Goal: Transaction & Acquisition: Purchase product/service

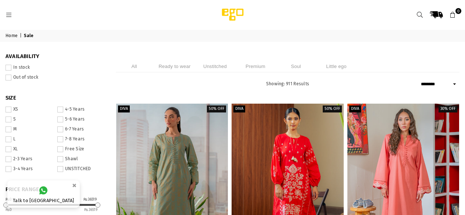
select select "******"
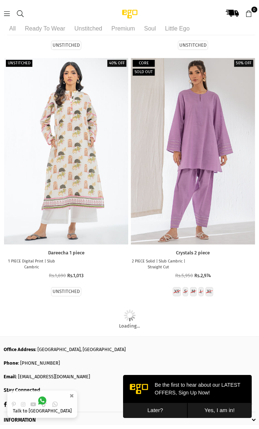
scroll to position [15294, 0]
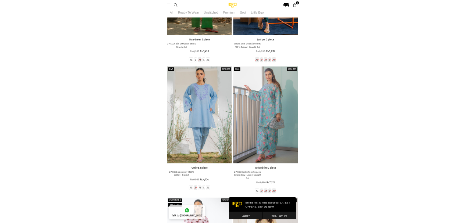
scroll to position [10687, 0]
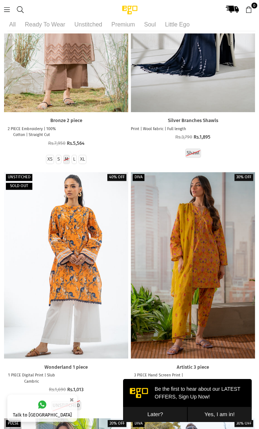
scroll to position [10993, 0]
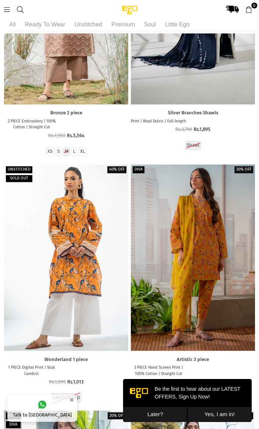
click at [14, 215] on link "Talk to [GEOGRAPHIC_DATA]" at bounding box center [42, 408] width 70 height 27
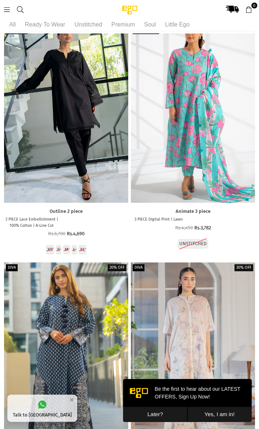
scroll to position [18295, 0]
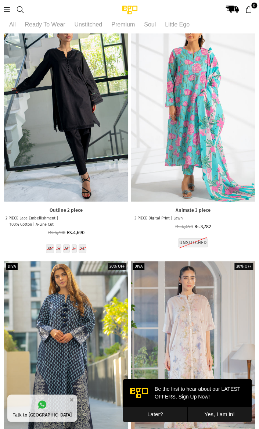
click at [37, 215] on div at bounding box center [66, 355] width 124 height 187
click at [25, 215] on div at bounding box center [66, 355] width 124 height 187
click at [20, 215] on div at bounding box center [66, 355] width 124 height 187
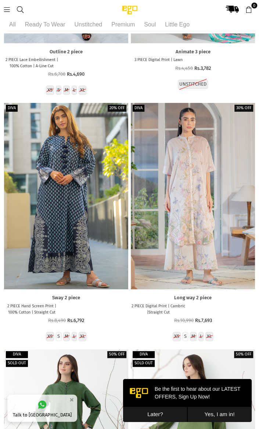
scroll to position [18450, 0]
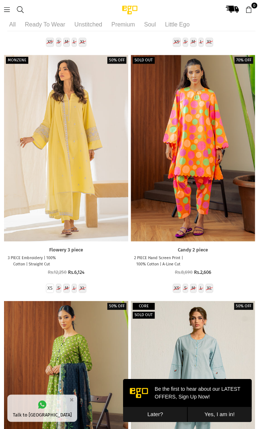
scroll to position [18998, 0]
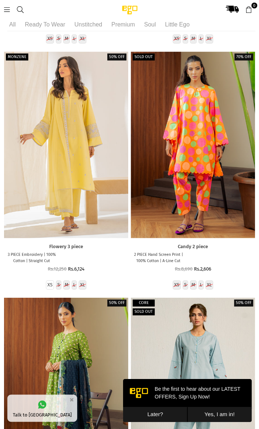
click at [45, 215] on div at bounding box center [66, 391] width 124 height 187
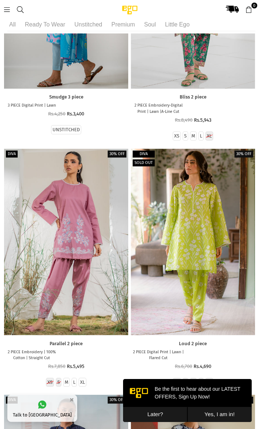
scroll to position [23590, 0]
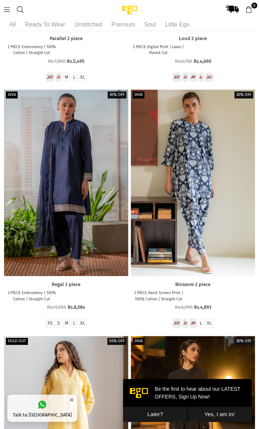
click at [67, 215] on div at bounding box center [66, 429] width 124 height 187
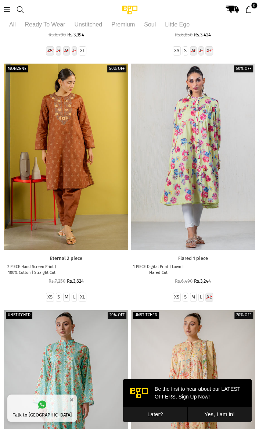
scroll to position [33303, 0]
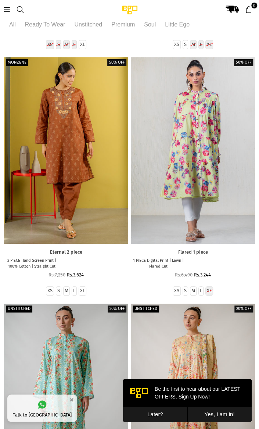
click at [53, 215] on div at bounding box center [66, 397] width 124 height 187
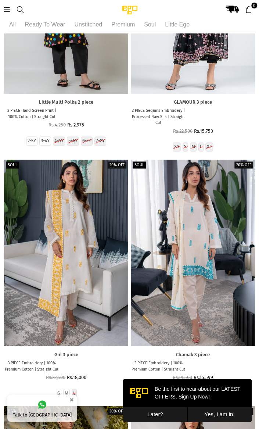
click at [89, 215] on div "Regular price Rs.22,500 Rs.18,000" at bounding box center [66, 378] width 124 height 6
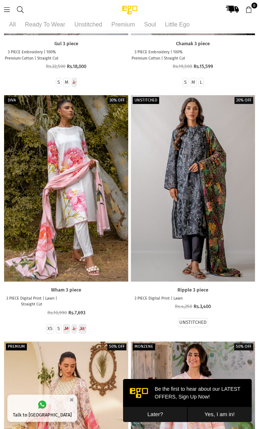
scroll to position [34744, 0]
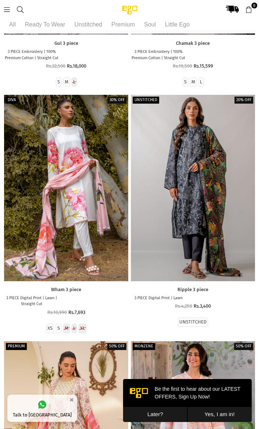
click at [93, 215] on div at bounding box center [66, 434] width 124 height 187
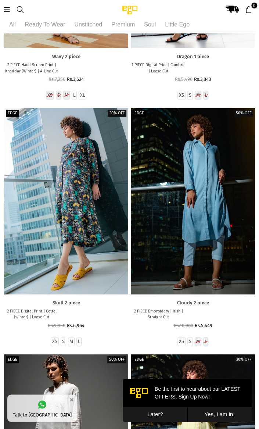
scroll to position [46380, 0]
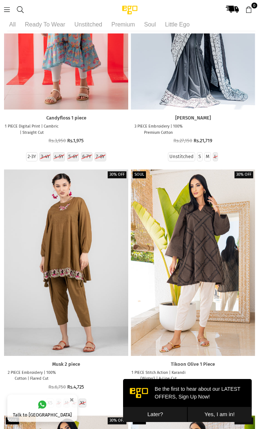
click at [70, 215] on div "Musk 2 piece 2 PIECE Embroidery | 100% Cotton | Flared Cut Regular price Rs.6,7…" at bounding box center [66, 375] width 124 height 39
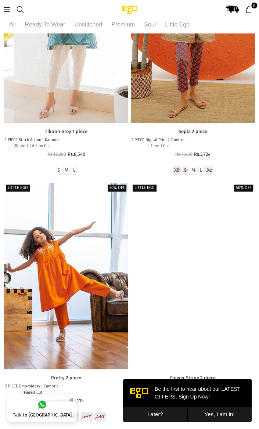
scroll to position [48283, 0]
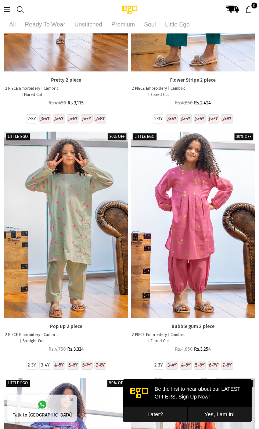
click at [141, 215] on p "2 PIECE Embroidery | Cambric | Flared Cut" at bounding box center [158, 338] width 55 height 12
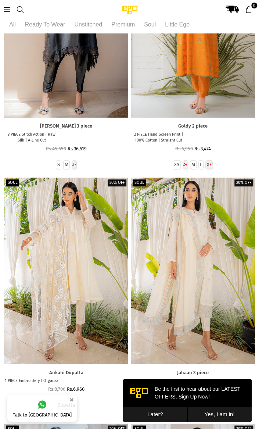
scroll to position [49760, 0]
click at [7, 13] on icon at bounding box center [7, 9] width 7 height 7
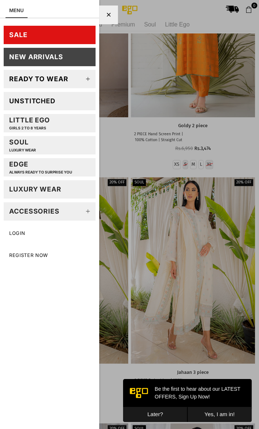
click at [36, 105] on div "Unstitched" at bounding box center [32, 101] width 46 height 8
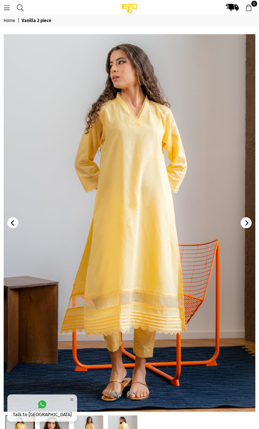
click at [69, 352] on img at bounding box center [130, 223] width 252 height 378
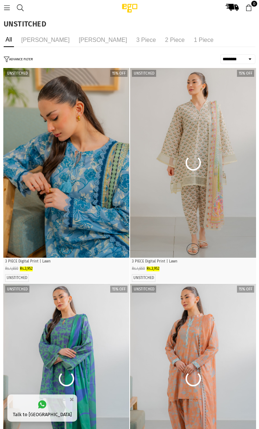
select select "******"
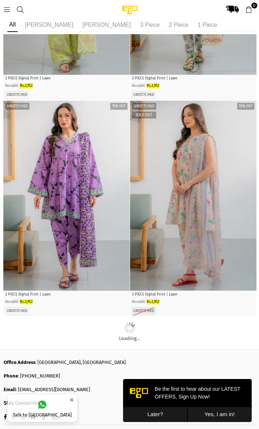
scroll to position [1031, 0]
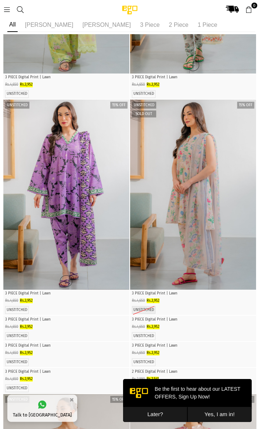
click at [67, 316] on img "1 / 4" at bounding box center [67, 316] width 0 height 0
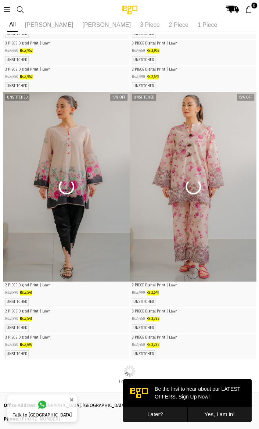
scroll to position [1361, 0]
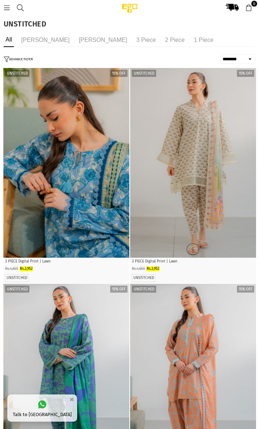
select select "******"
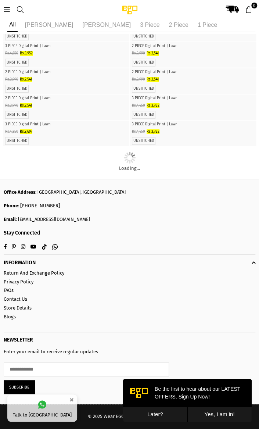
scroll to position [1647, 0]
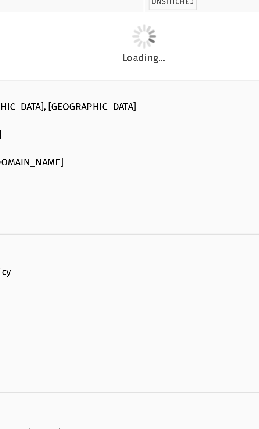
click at [194, 42] on img "1 / 4" at bounding box center [194, 42] width 0 height 0
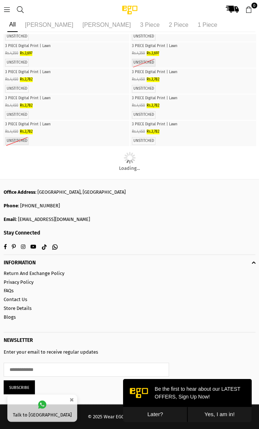
scroll to position [10460, 0]
click at [67, 16] on img "1 / 3" at bounding box center [67, 16] width 0 height 0
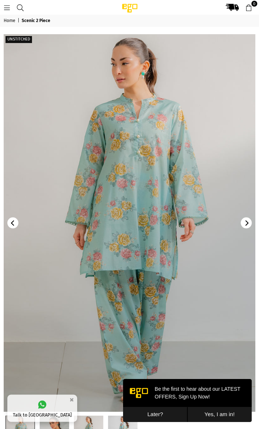
click at [252, 223] on img at bounding box center [130, 223] width 252 height 378
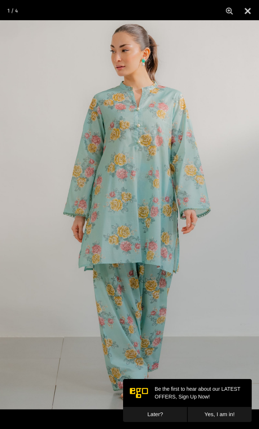
click at [96, 249] on img at bounding box center [129, 214] width 259 height 389
click at [98, 248] on img at bounding box center [129, 214] width 259 height 389
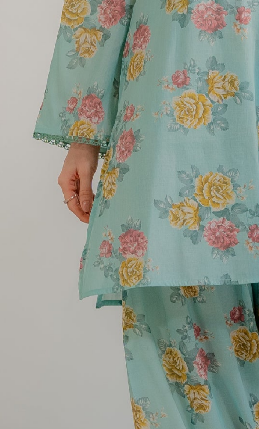
click at [82, 233] on img at bounding box center [129, 214] width 259 height 389
click at [98, 245] on img at bounding box center [129, 214] width 259 height 389
click at [99, 246] on img at bounding box center [129, 214] width 259 height 389
click at [82, 234] on img at bounding box center [129, 214] width 259 height 389
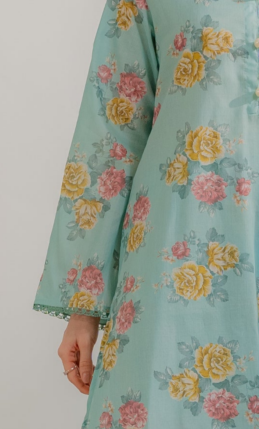
scroll to position [2, 0]
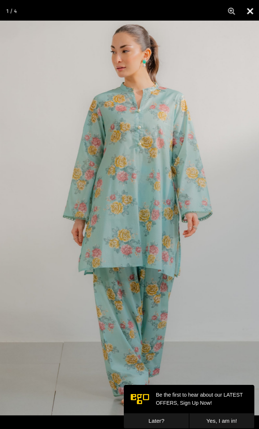
click at [247, 11] on button "Close" at bounding box center [248, 11] width 18 height 22
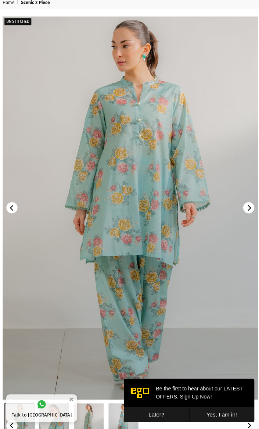
scroll to position [0, 0]
